Goal: Task Accomplishment & Management: Use online tool/utility

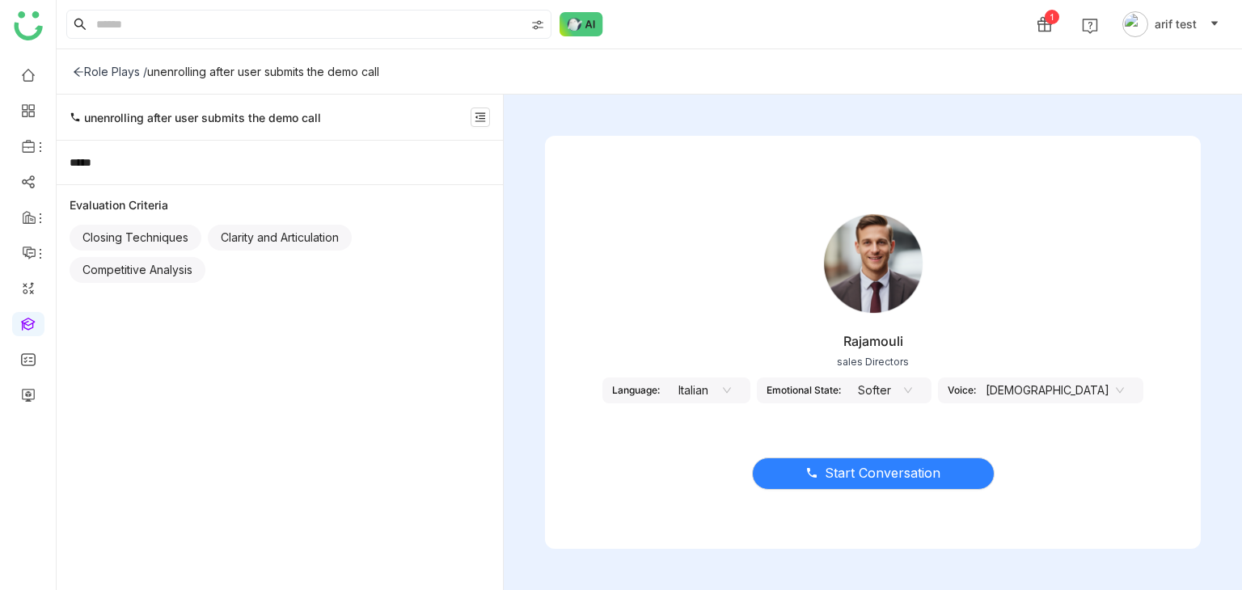
click at [741, 391] on nz-select-top-control "Italian" at bounding box center [700, 391] width 81 height 26
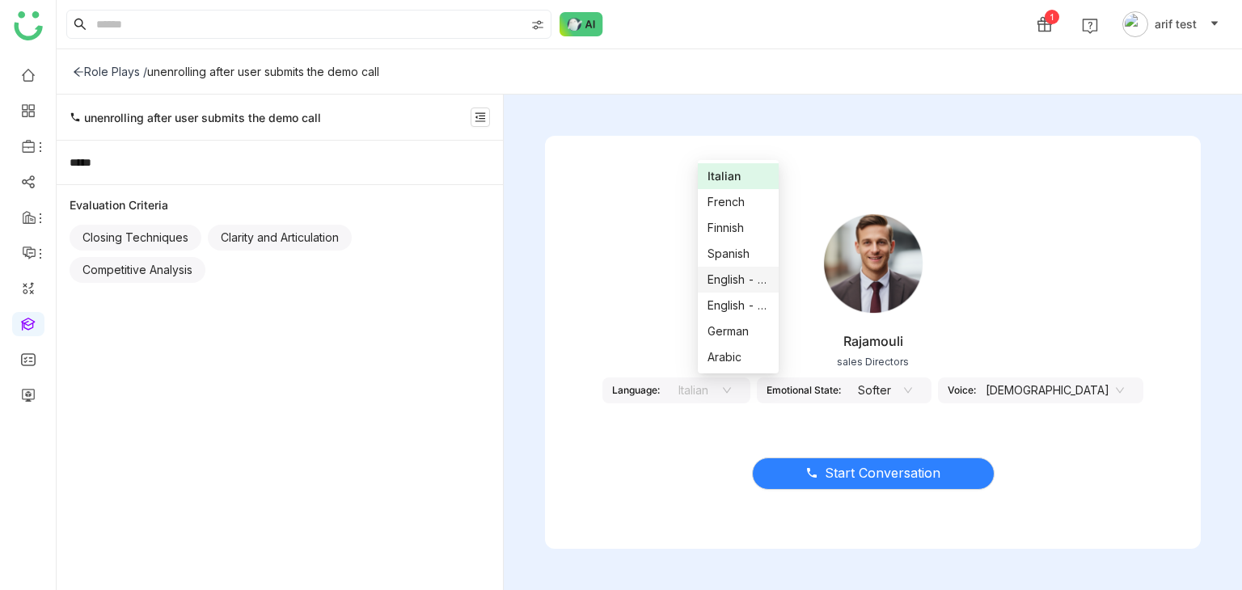
click at [747, 282] on div "English - US" at bounding box center [738, 280] width 61 height 18
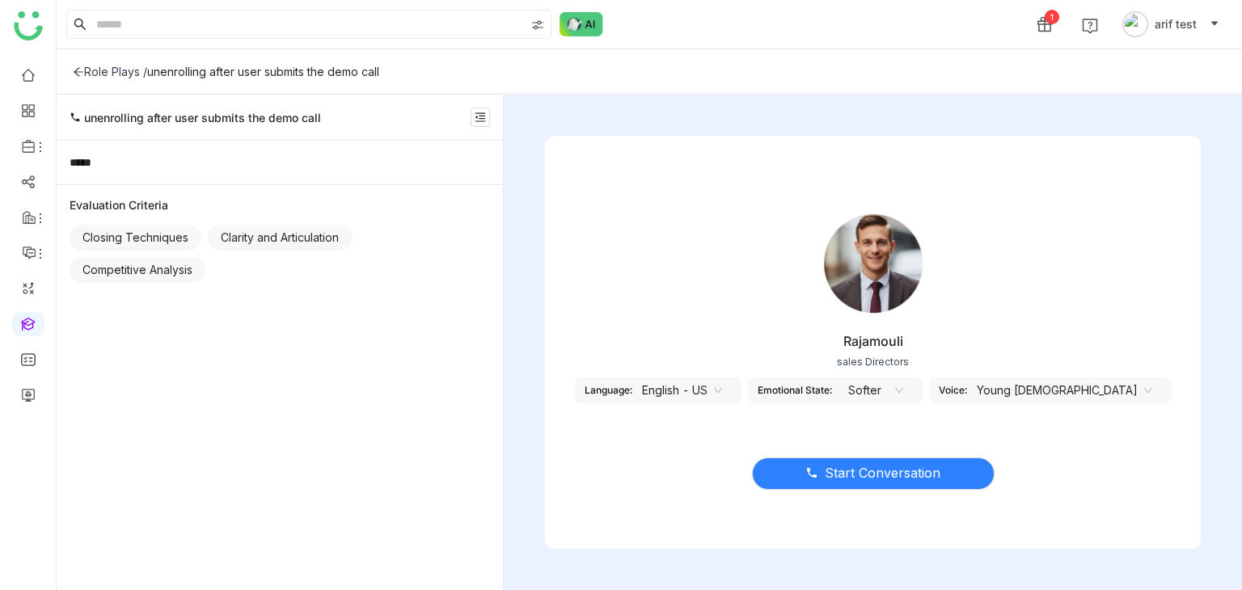
click at [882, 489] on div "Start Conversation" at bounding box center [873, 464] width 656 height 68
click at [886, 484] on button "Start Conversation" at bounding box center [873, 474] width 243 height 32
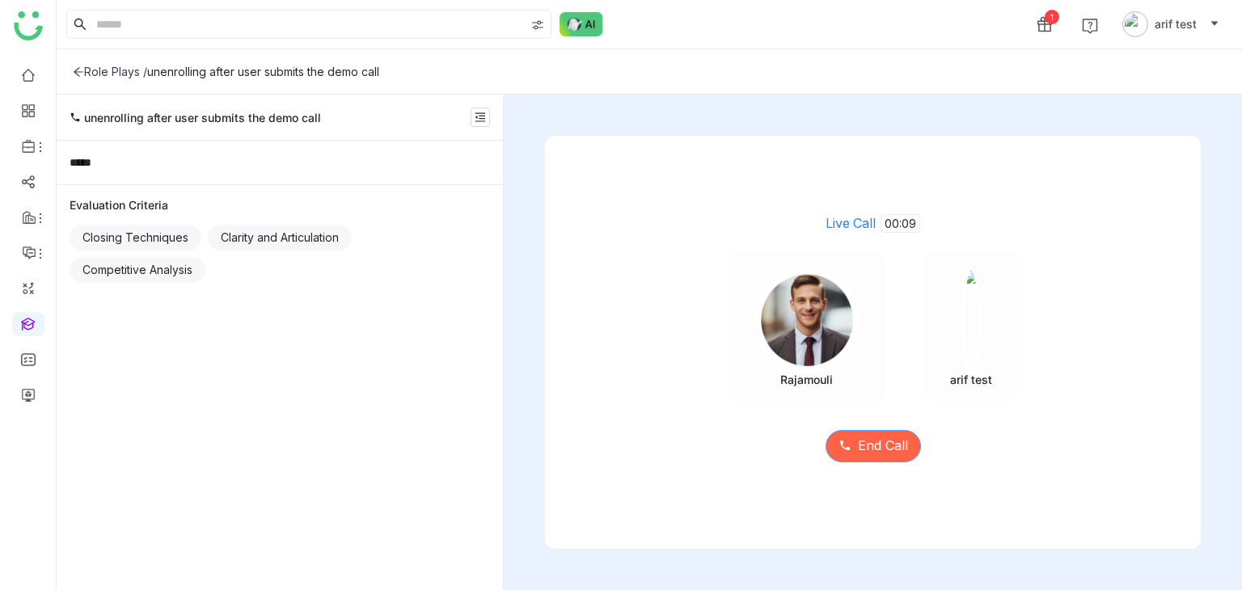
click at [876, 449] on span "End Call" at bounding box center [883, 446] width 50 height 20
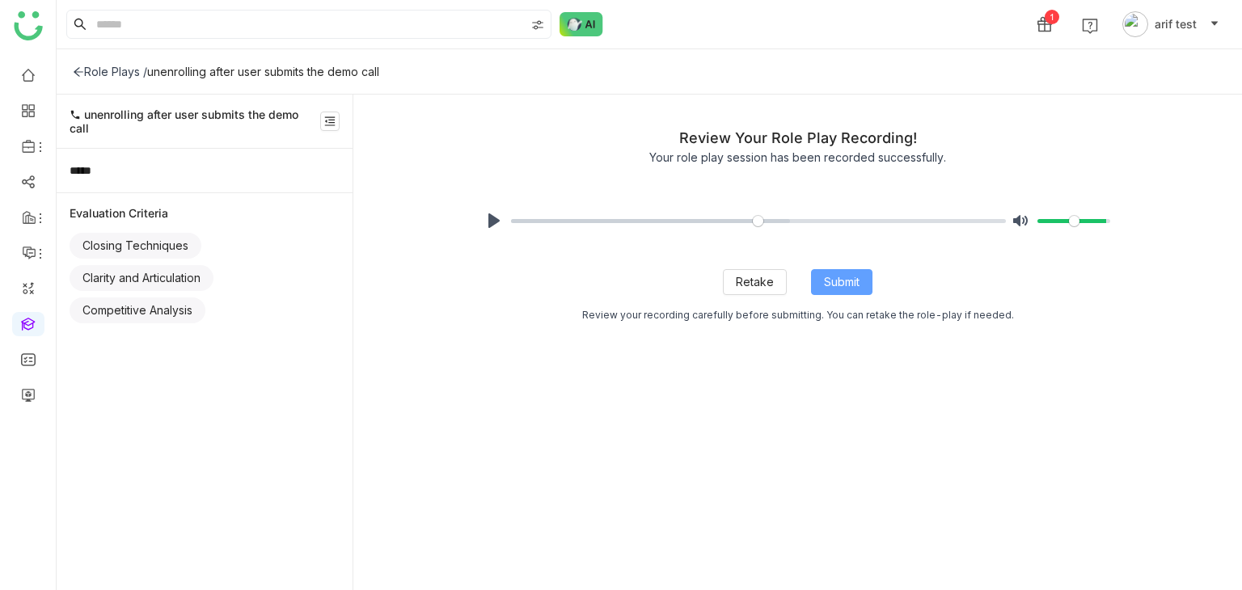
click at [864, 292] on button "Submit" at bounding box center [841, 282] width 61 height 26
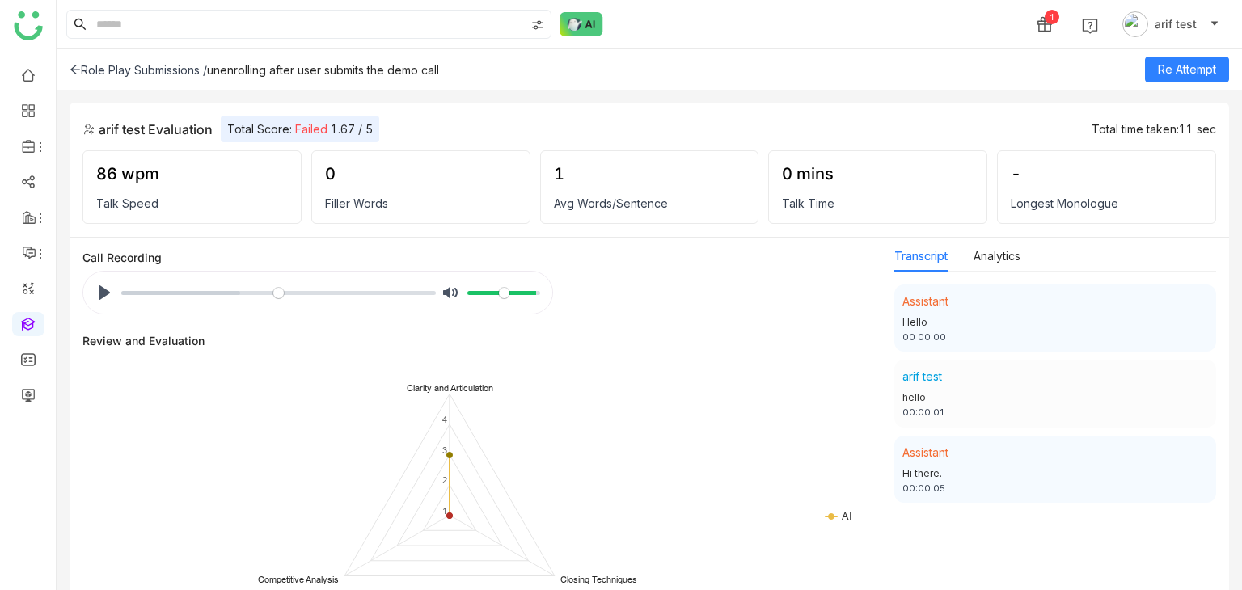
click at [78, 66] on icon at bounding box center [75, 69] width 11 height 11
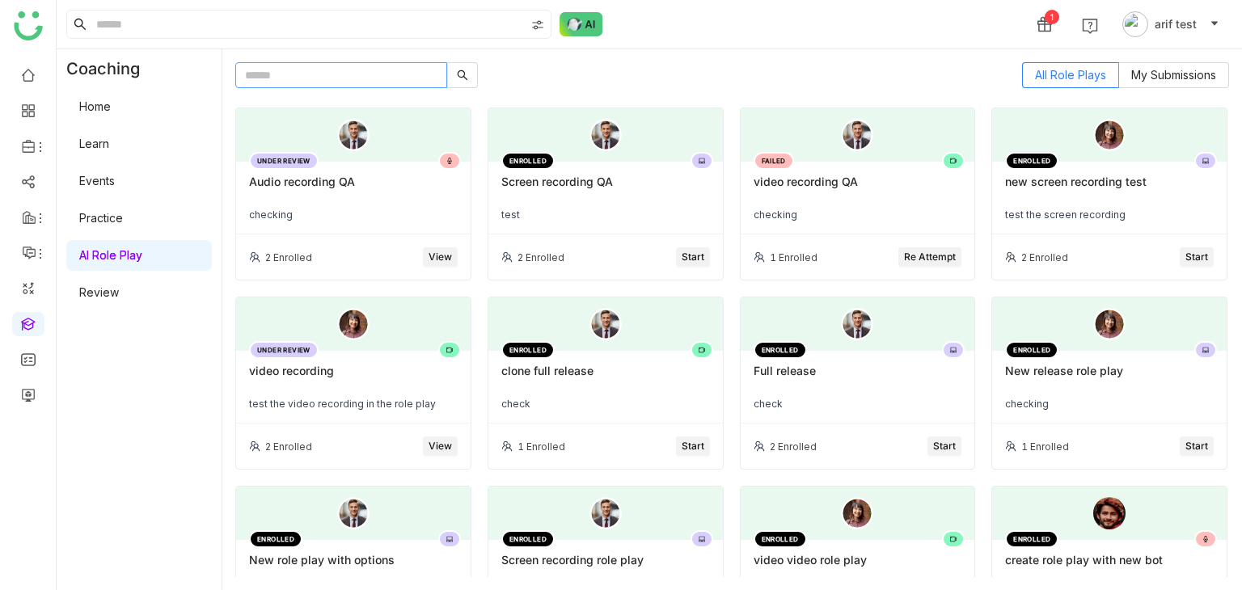
click at [334, 79] on input "text" at bounding box center [341, 75] width 212 height 26
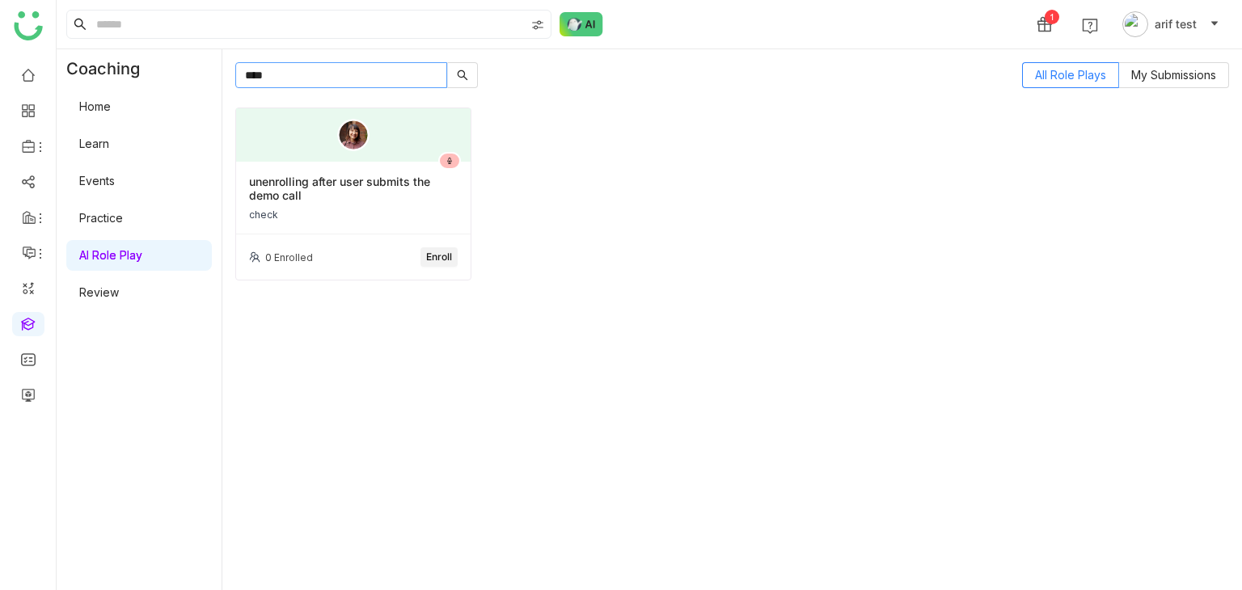
type input "****"
